Goal: Navigation & Orientation: Find specific page/section

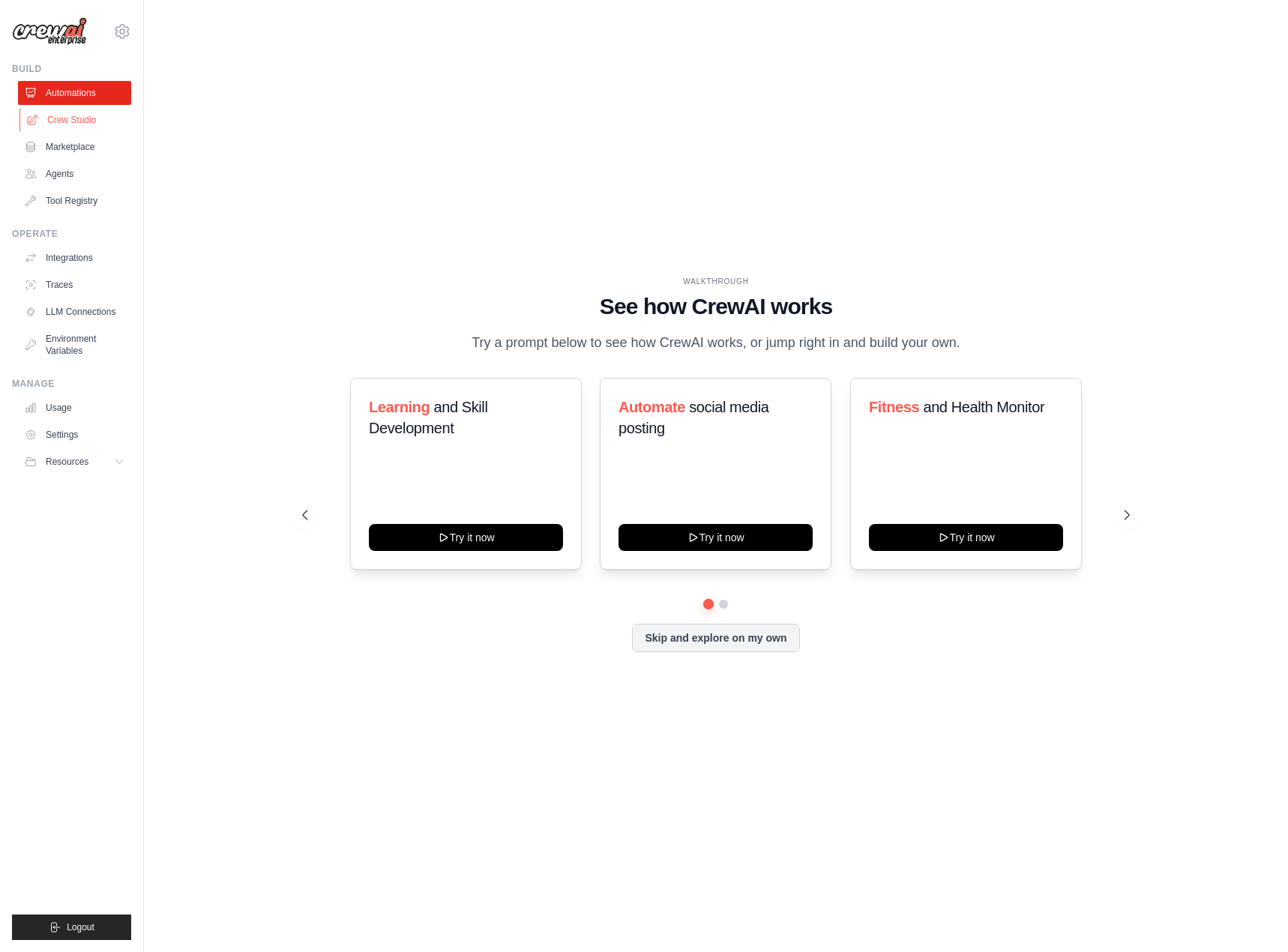
click at [72, 117] on link "Crew Studio" at bounding box center [76, 120] width 113 height 24
